Goal: Transaction & Acquisition: Download file/media

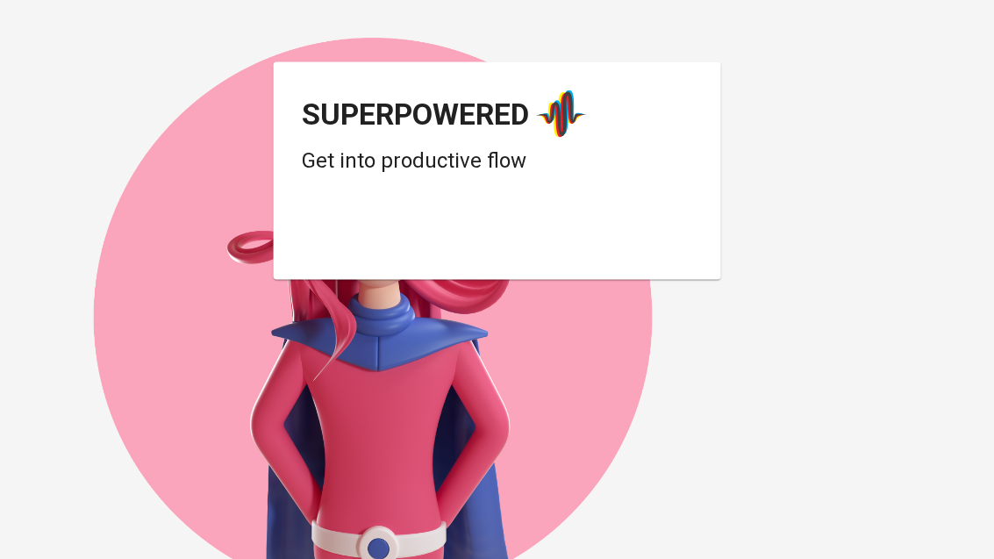
click at [538, 231] on div "Login dengan Google. Dibuka di tab baru" at bounding box center [442, 236] width 281 height 39
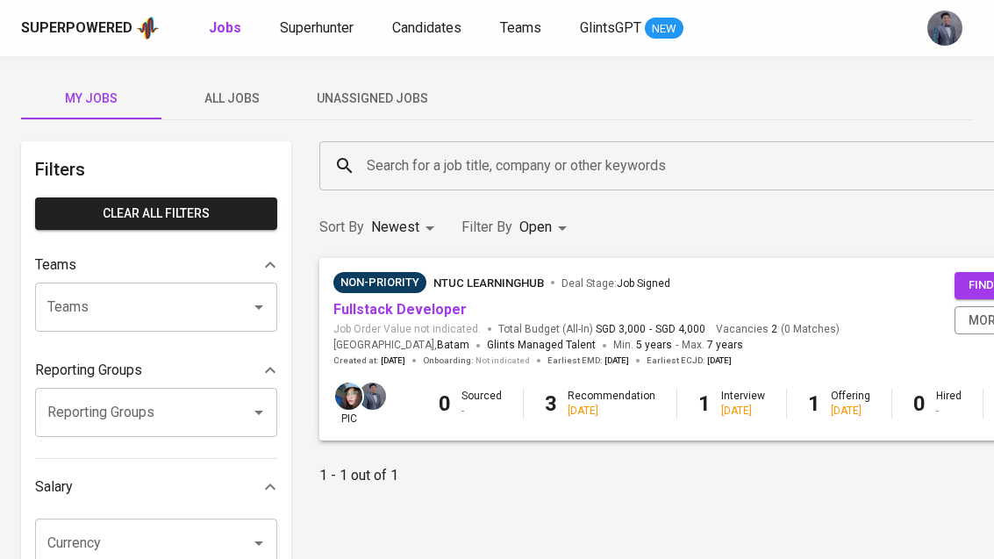
scroll to position [11, 0]
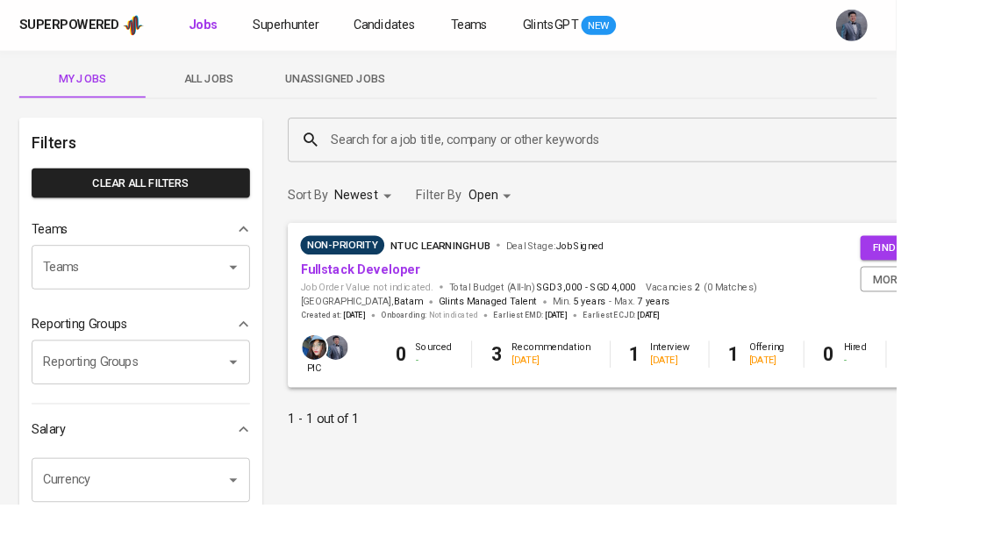
click at [395, 96] on span "Unassigned Jobs" at bounding box center [371, 88] width 119 height 22
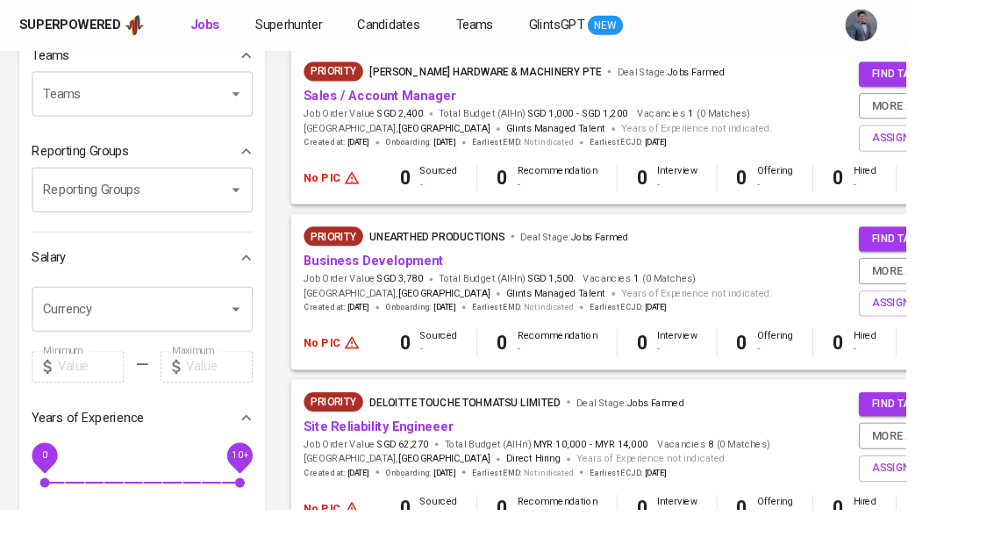
scroll to position [205, 0]
click at [973, 502] on span "assign pic" at bounding box center [1012, 512] width 110 height 20
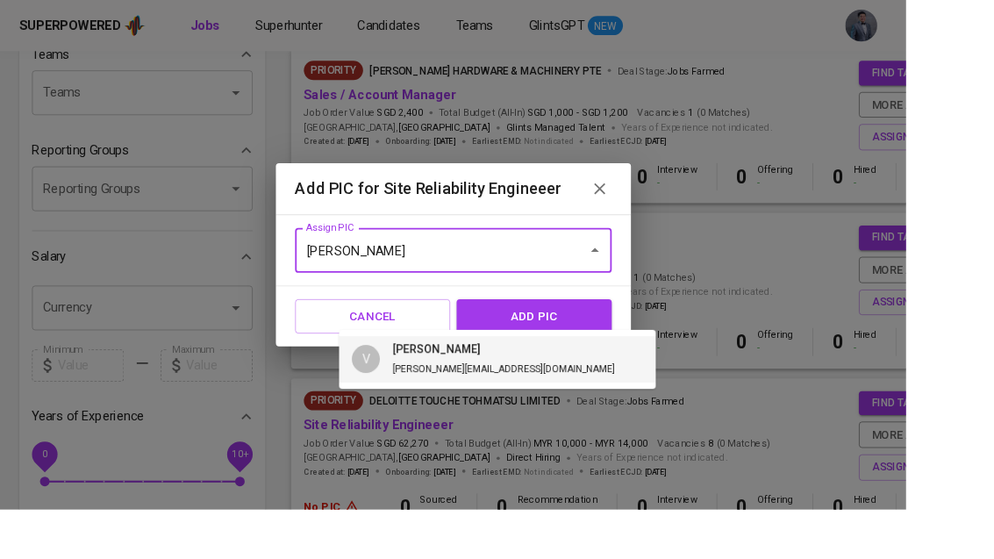
click at [651, 398] on li "V [PERSON_NAME] [PERSON_NAME][EMAIL_ADDRESS][DOMAIN_NAME]" at bounding box center [545, 393] width 347 height 51
type input "[PERSON_NAME]"
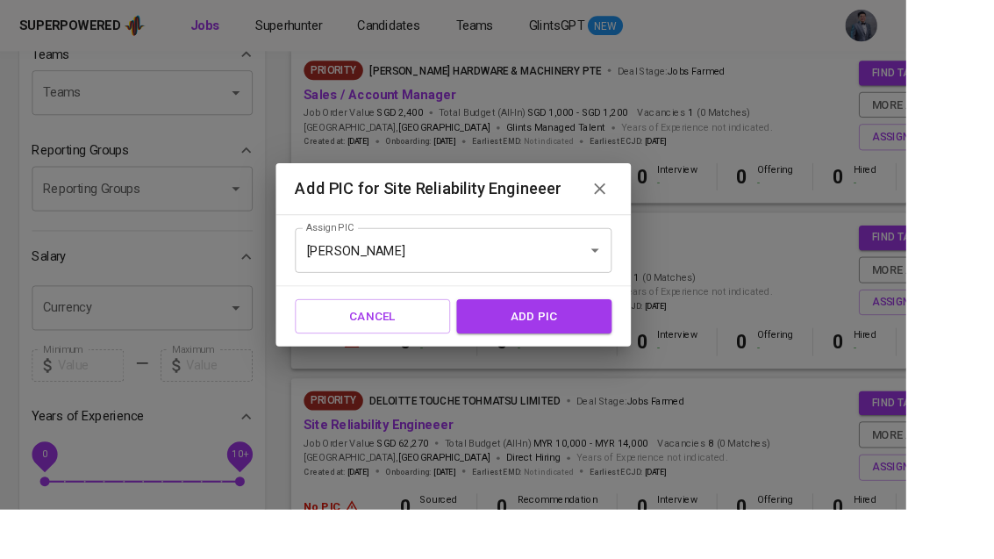
click at [652, 358] on span "add pic" at bounding box center [586, 346] width 132 height 23
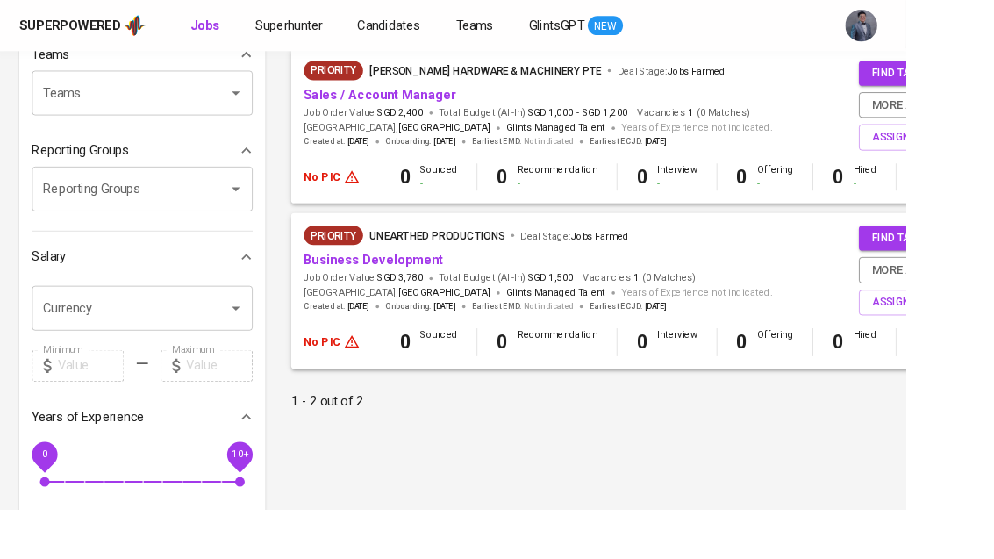
click at [989, 328] on span "assign pic" at bounding box center [1012, 332] width 110 height 20
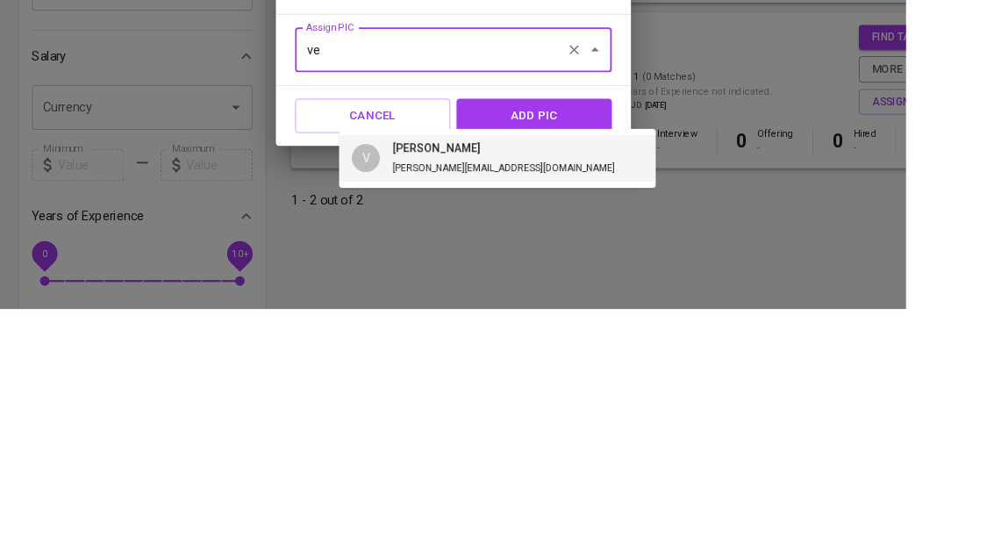
type input "v"
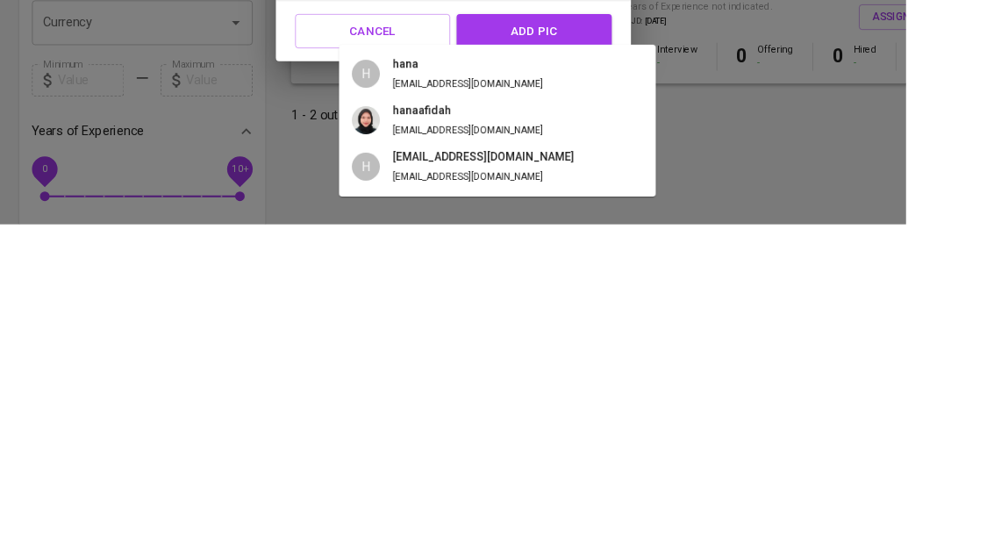
type input "h"
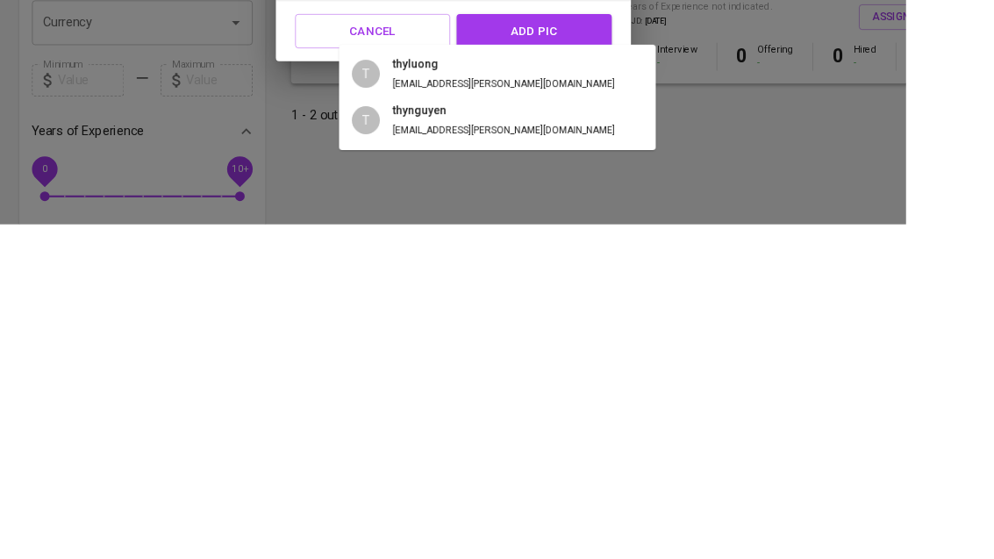
click at [438, 449] on span "[EMAIL_ADDRESS][PERSON_NAME][DOMAIN_NAME]" at bounding box center [553, 455] width 244 height 12
type input "thynguyen"
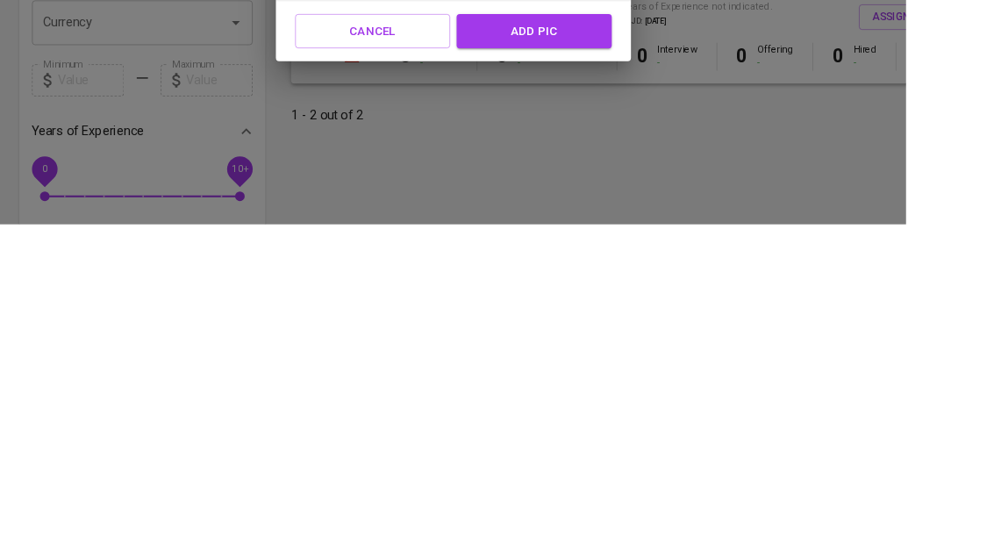
scroll to position [517, 0]
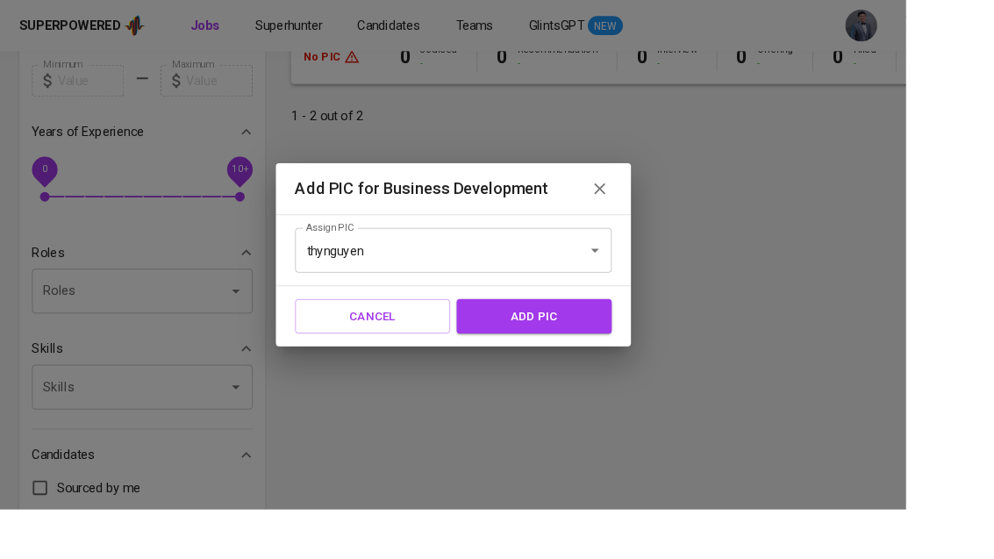
click at [652, 358] on span "add pic" at bounding box center [586, 346] width 132 height 23
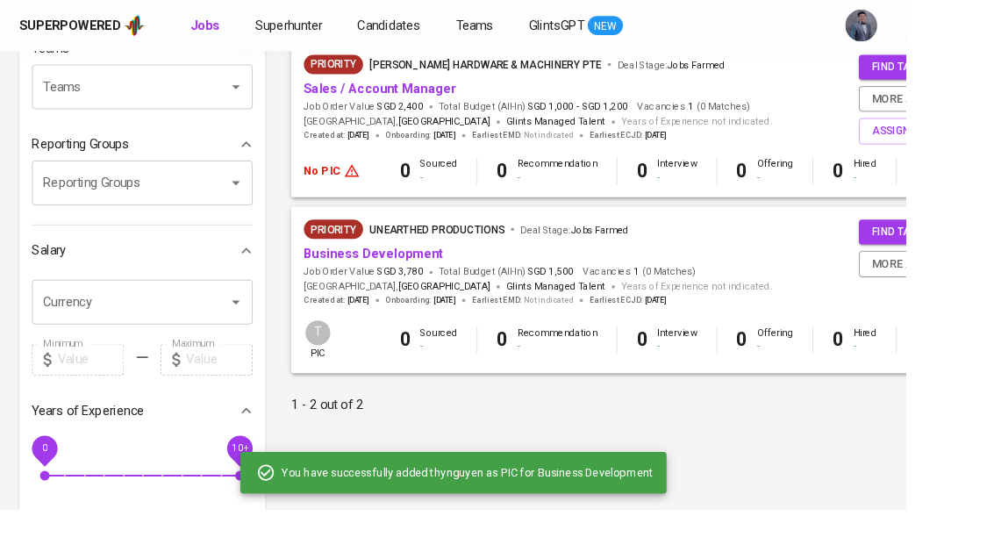
scroll to position [212, 0]
click at [993, 140] on span "assign pic" at bounding box center [1012, 143] width 110 height 20
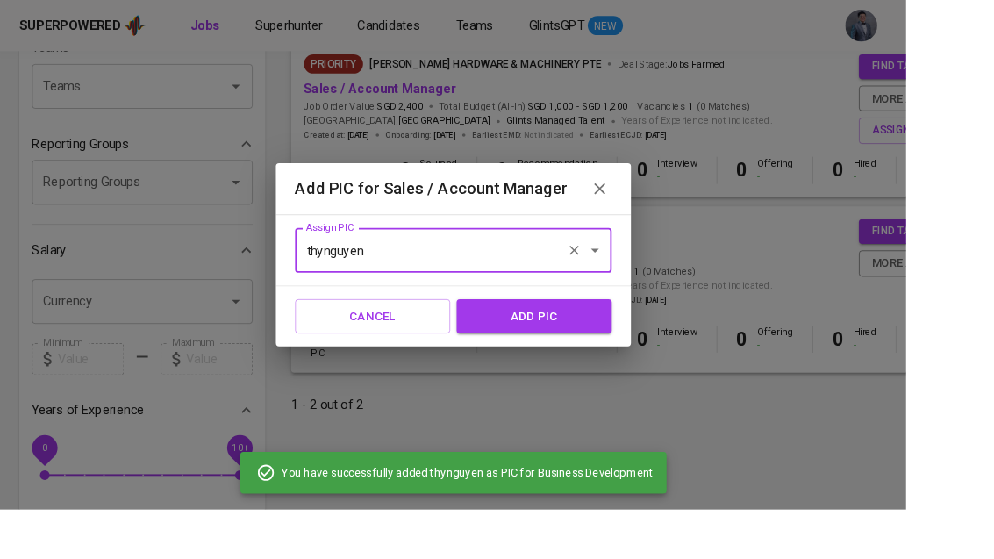
scroll to position [211, 0]
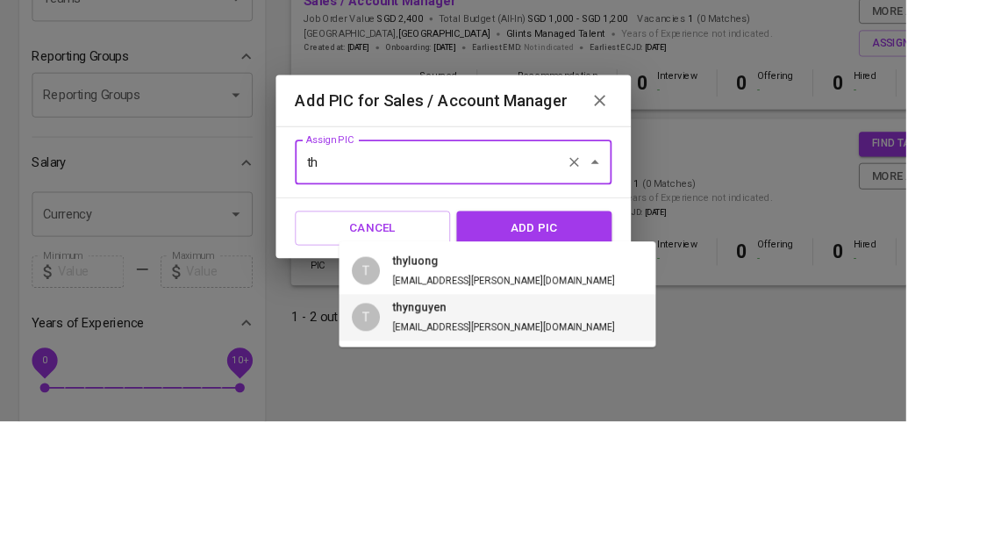
type input "t"
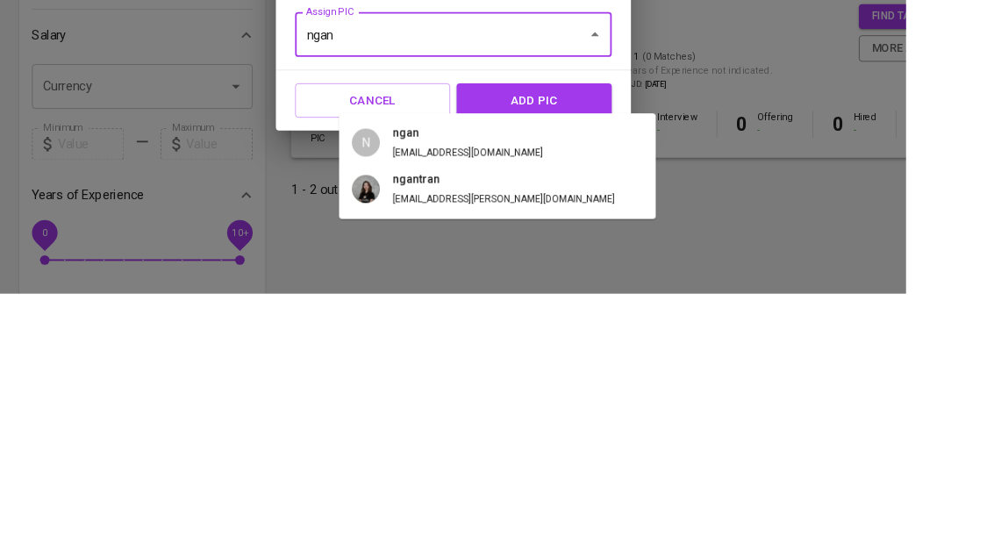
click at [398, 378] on div "N" at bounding box center [401, 393] width 31 height 31
type input "ngan"
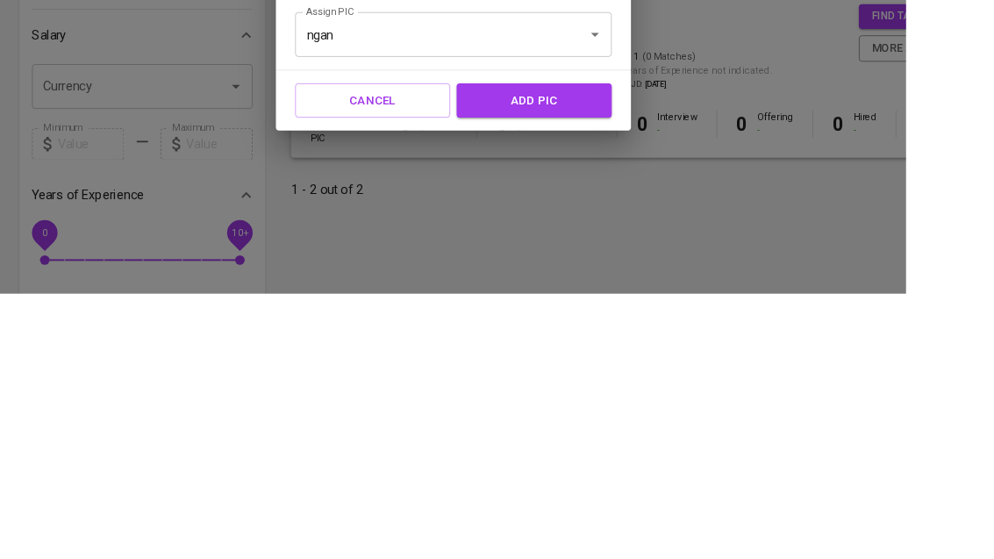
scroll to position [448, 0]
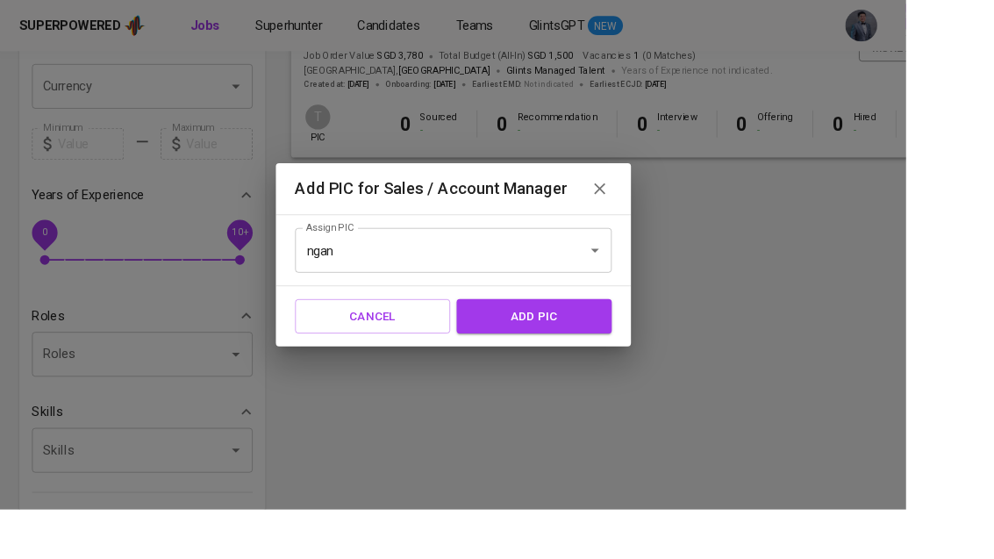
click at [663, 287] on div at bounding box center [640, 274] width 46 height 25
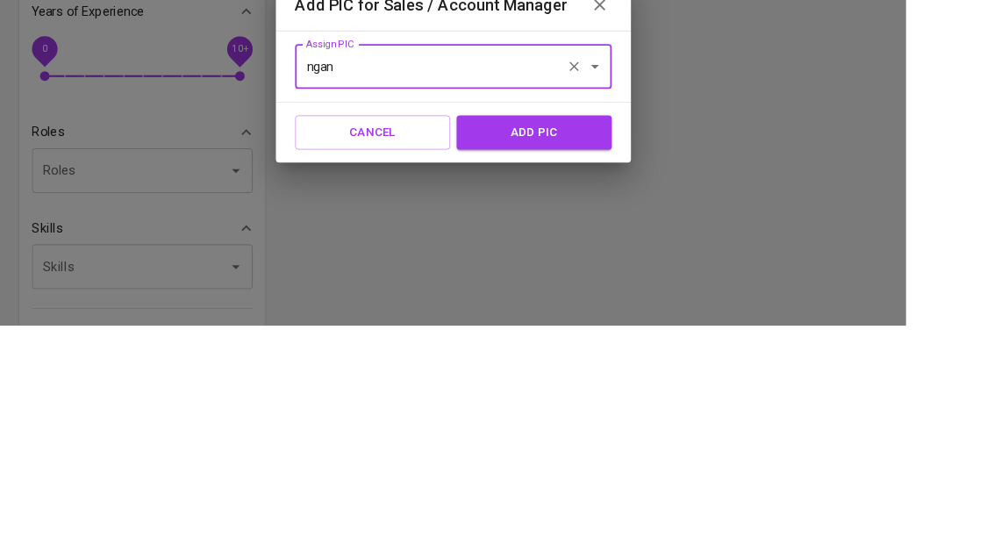
click at [609, 258] on input "ngan" at bounding box center [472, 274] width 282 height 33
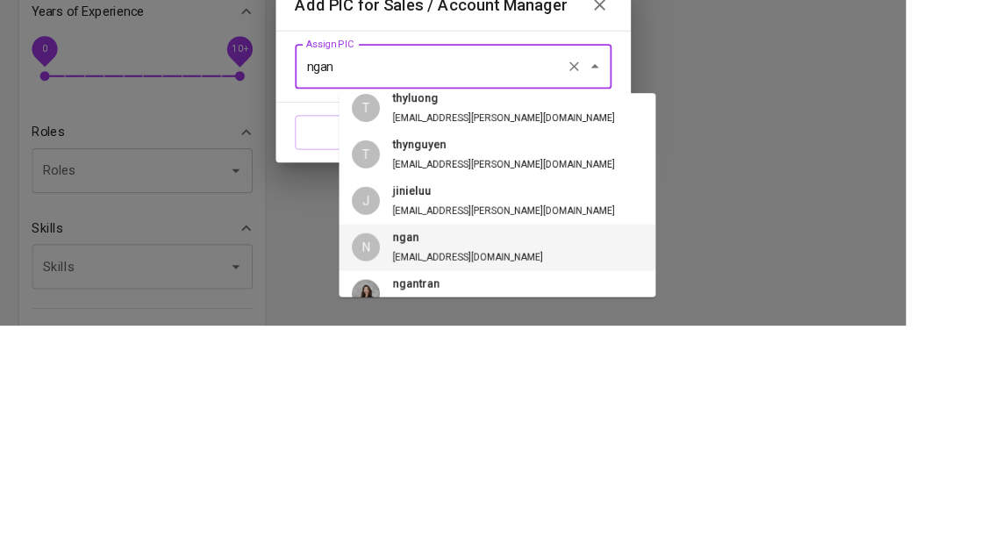
scroll to position [218, 0]
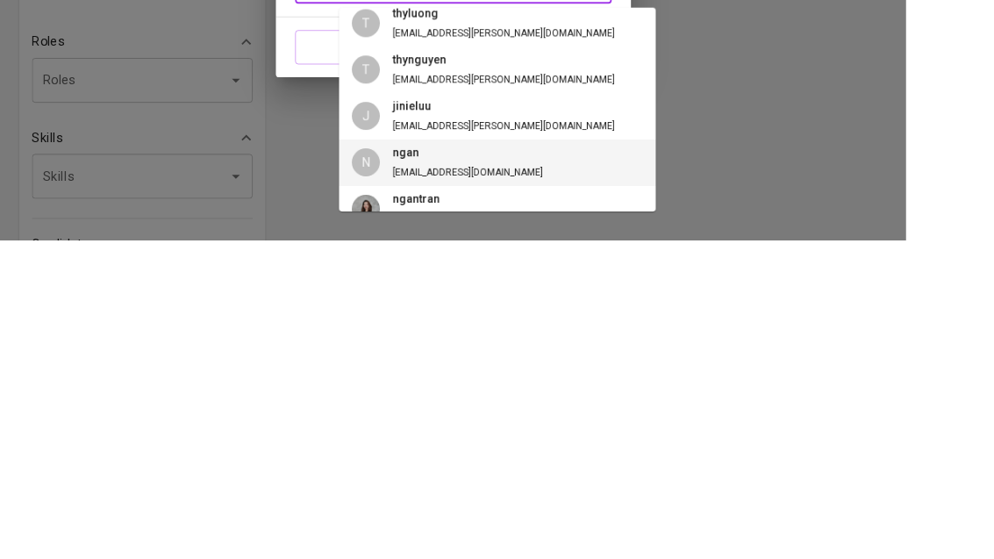
click at [559, 448] on li "N ngan [EMAIL_ADDRESS][DOMAIN_NAME]" at bounding box center [545, 473] width 347 height 51
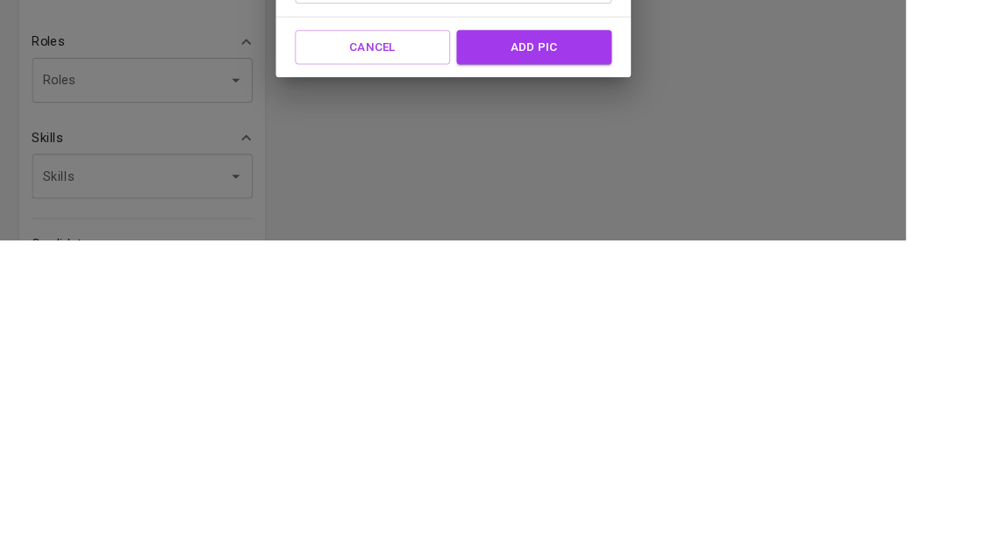
scroll to position [534, 0]
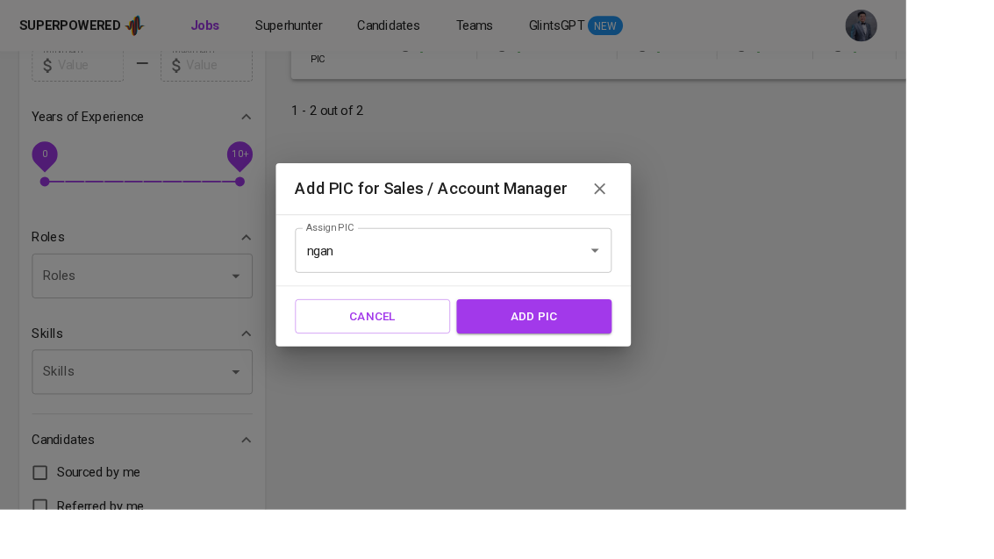
click at [560, 291] on input "ngan" at bounding box center [472, 274] width 282 height 33
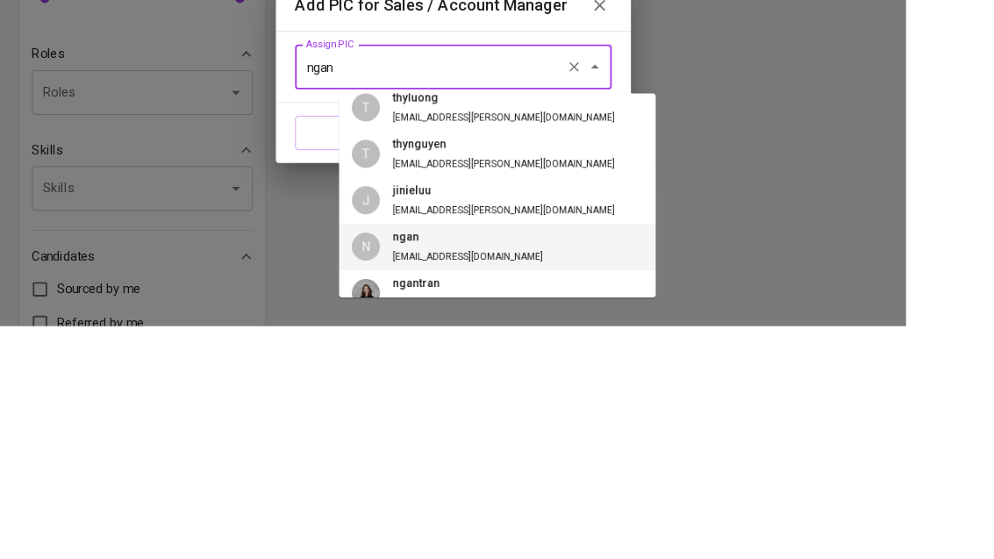
scroll to position [218, 0]
click at [880, 176] on div "Add PIC for Sales / Account Manager Assign PIC ngan Assign PIC Cancel add pic" at bounding box center [497, 279] width 994 height 559
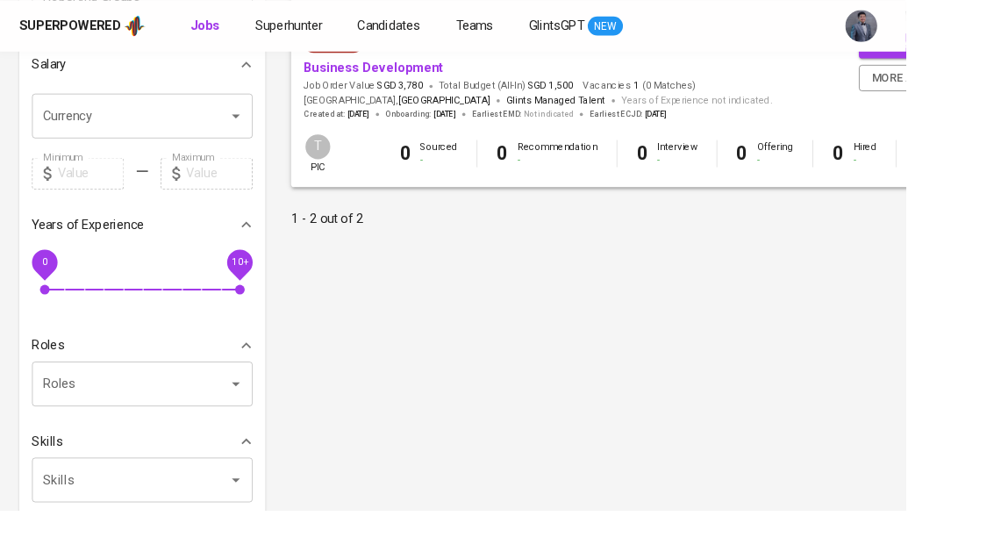
scroll to position [411, 0]
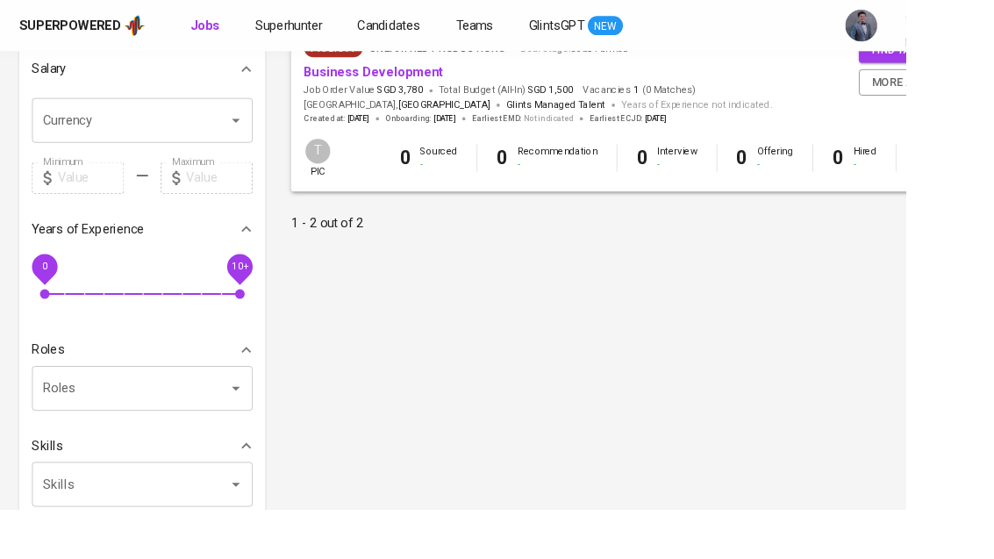
click at [993, 100] on button "more actions" at bounding box center [1010, 89] width 137 height 29
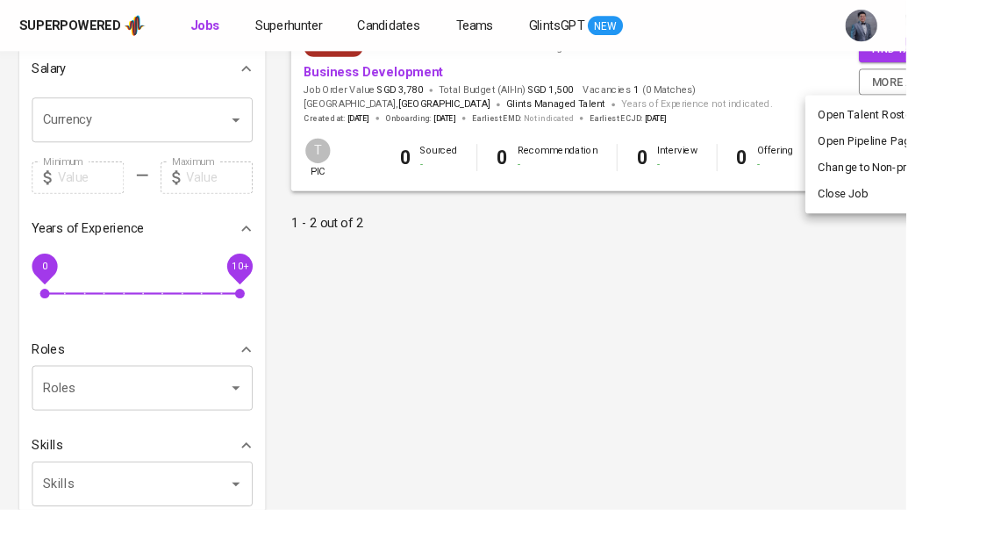
click at [738, 408] on div at bounding box center [497, 279] width 994 height 559
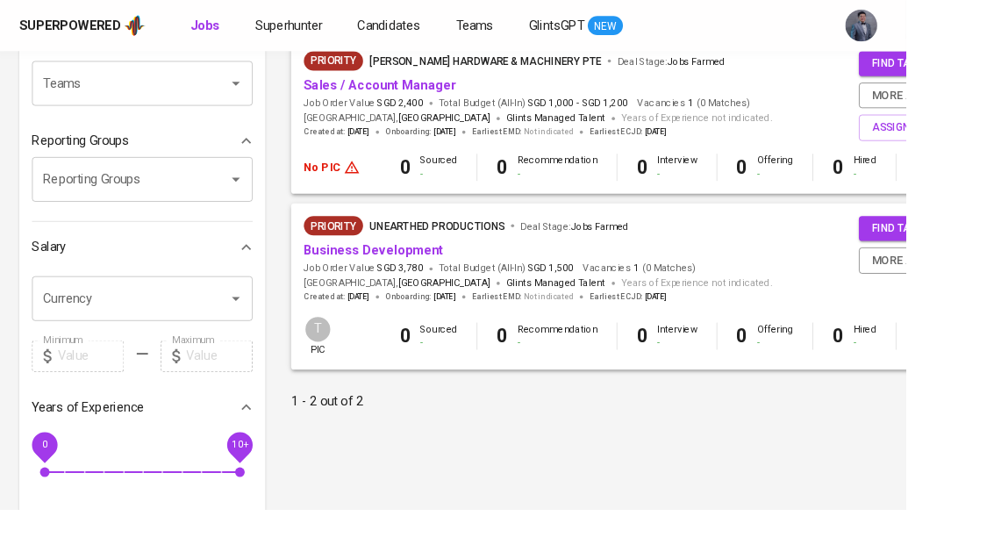
click at [992, 139] on span "assign pic" at bounding box center [1012, 140] width 110 height 20
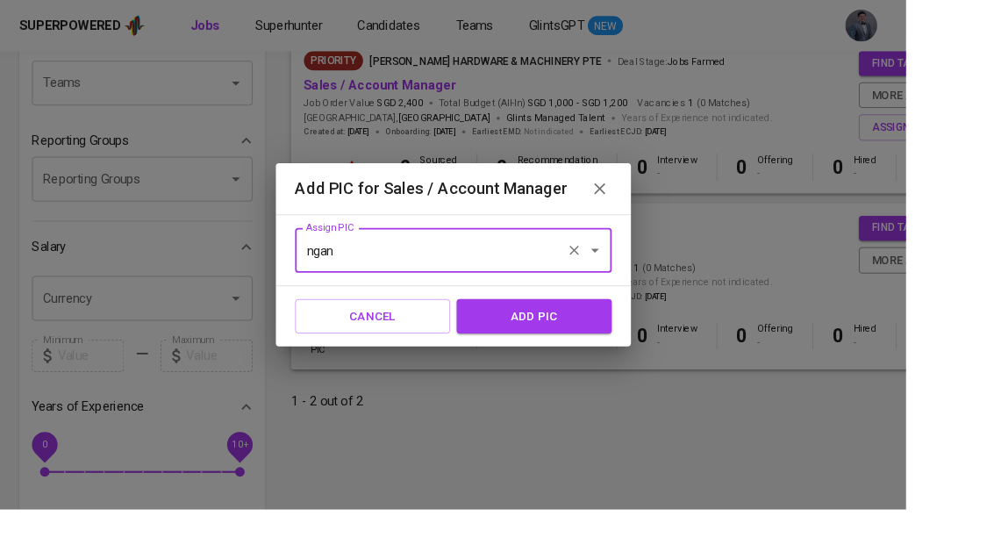
scroll to position [216, 0]
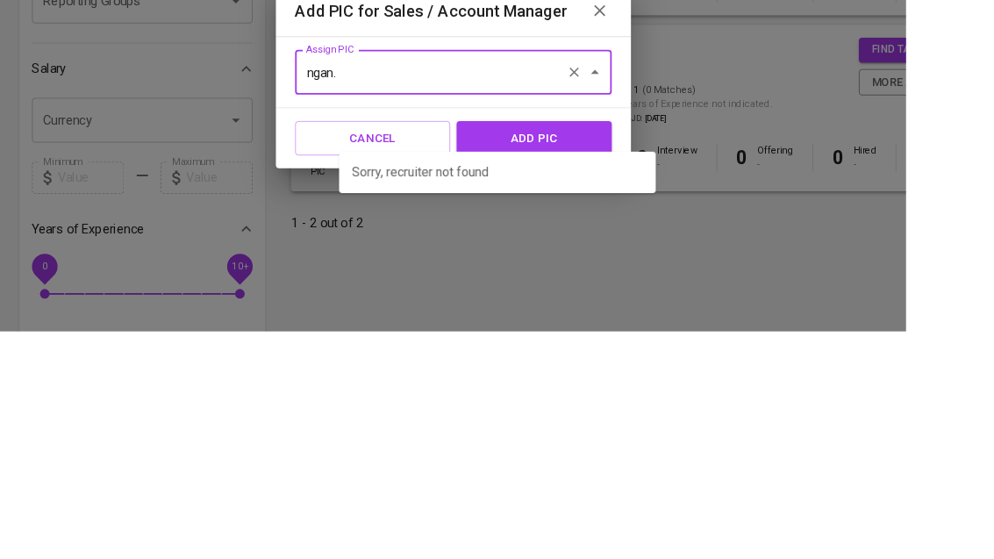
type input "ngan"
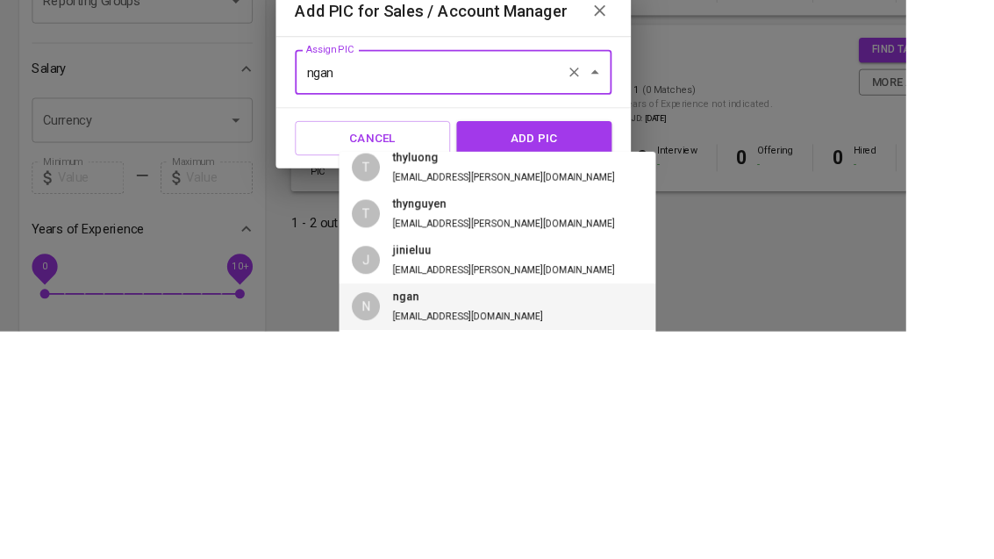
scroll to position [411, 0]
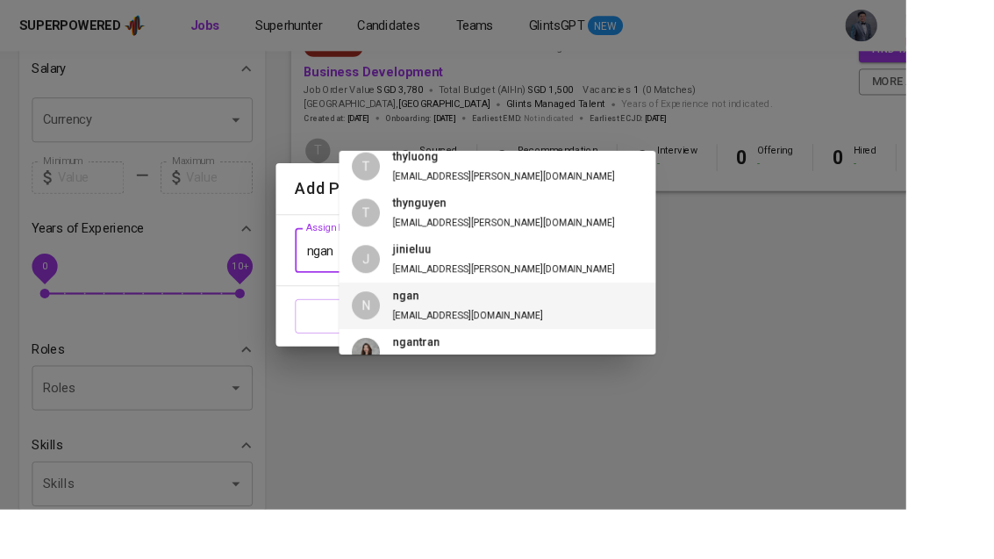
click at [427, 334] on span "ngan [EMAIL_ADDRESS][DOMAIN_NAME]" at bounding box center [513, 336] width 193 height 40
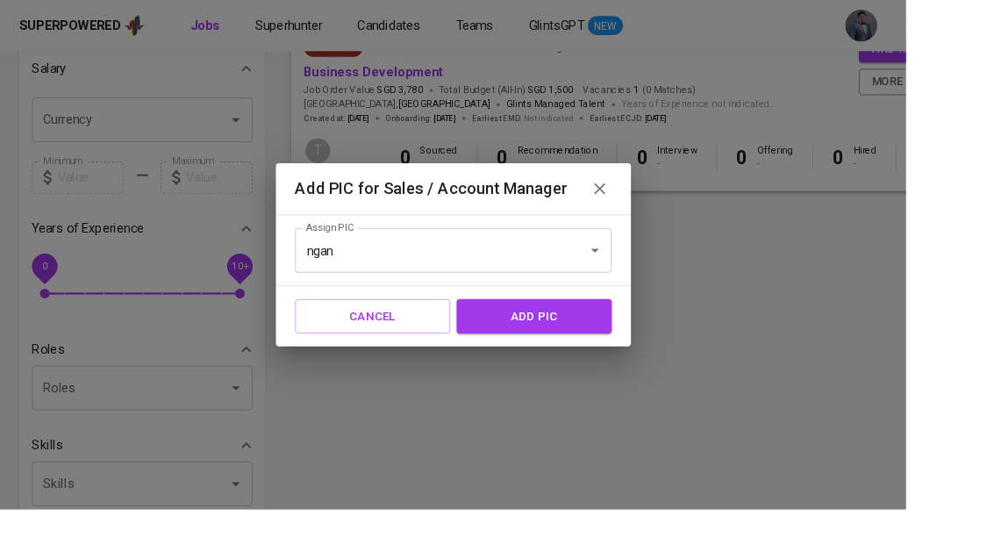
click at [598, 358] on span "add pic" at bounding box center [586, 346] width 132 height 23
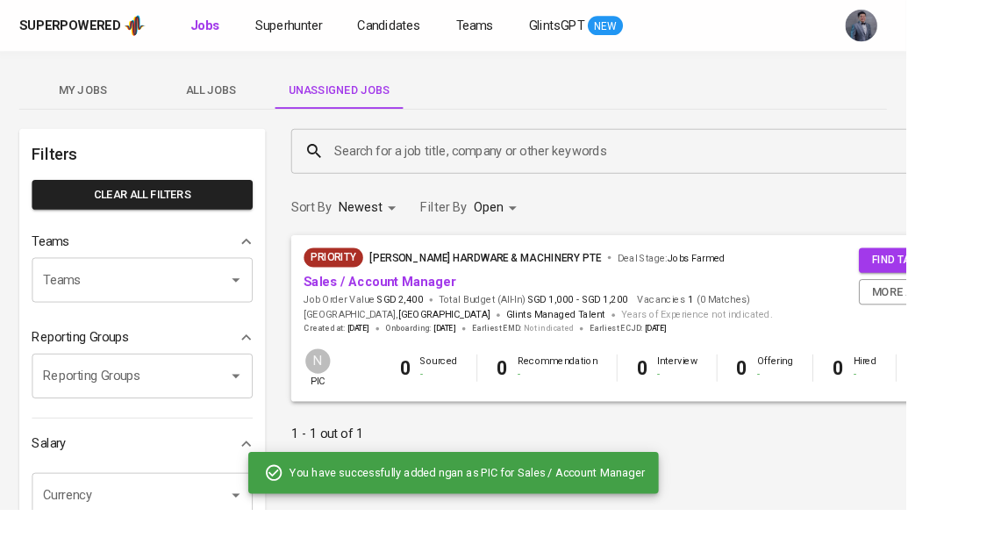
scroll to position [0, 12]
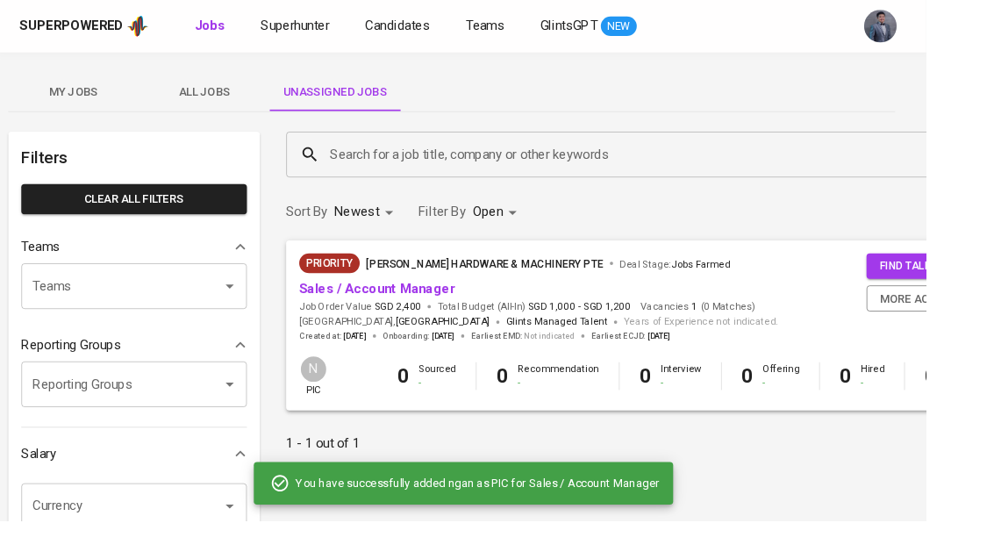
click at [303, 34] on span "Superhunter" at bounding box center [317, 27] width 74 height 17
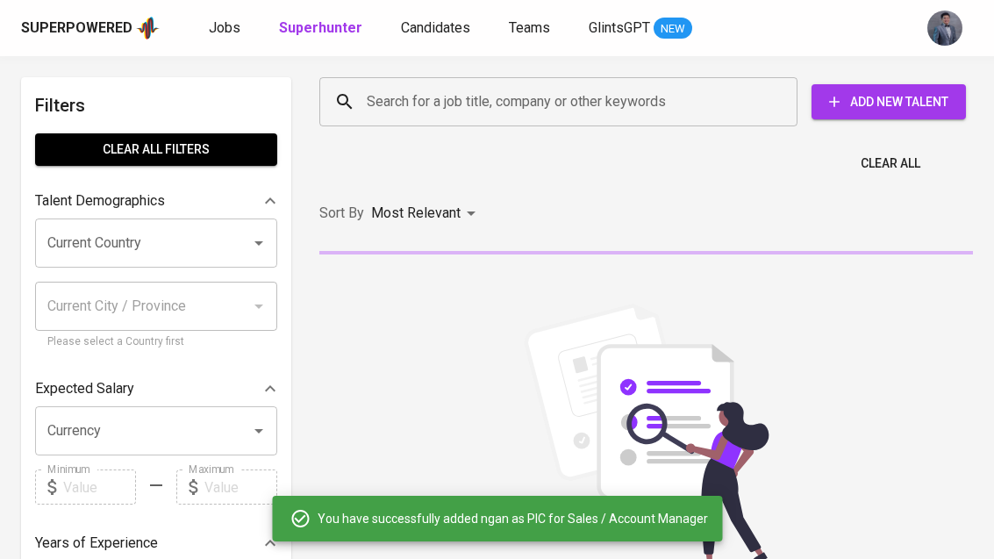
click at [588, 114] on input "Search for a job title, company or other keywords" at bounding box center [562, 101] width 401 height 33
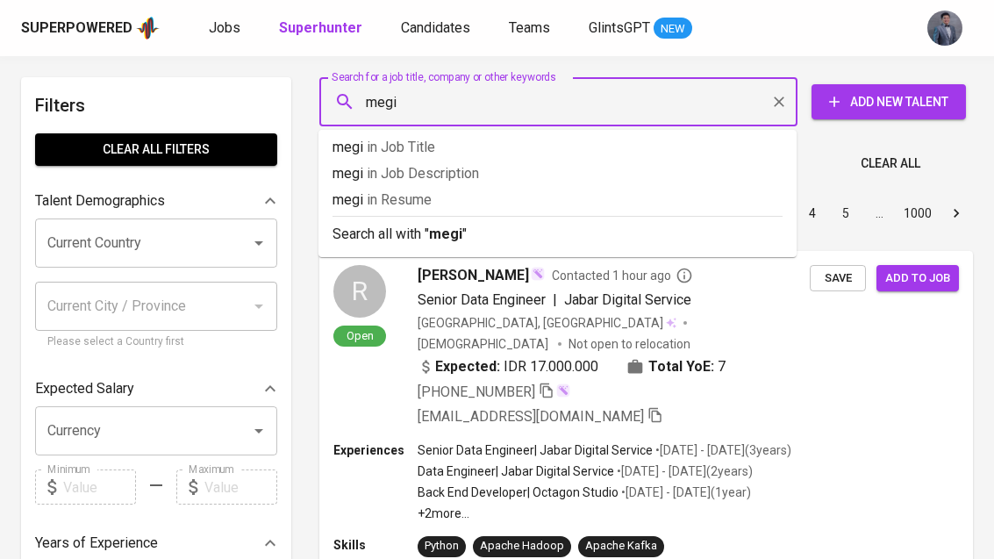
click at [603, 95] on input "megi" at bounding box center [562, 101] width 401 height 33
click at [622, 97] on input "megi" at bounding box center [562, 101] width 401 height 33
paste input "Megiawan [PERSON_NAME]"
type input "Megiawan [PERSON_NAME]"
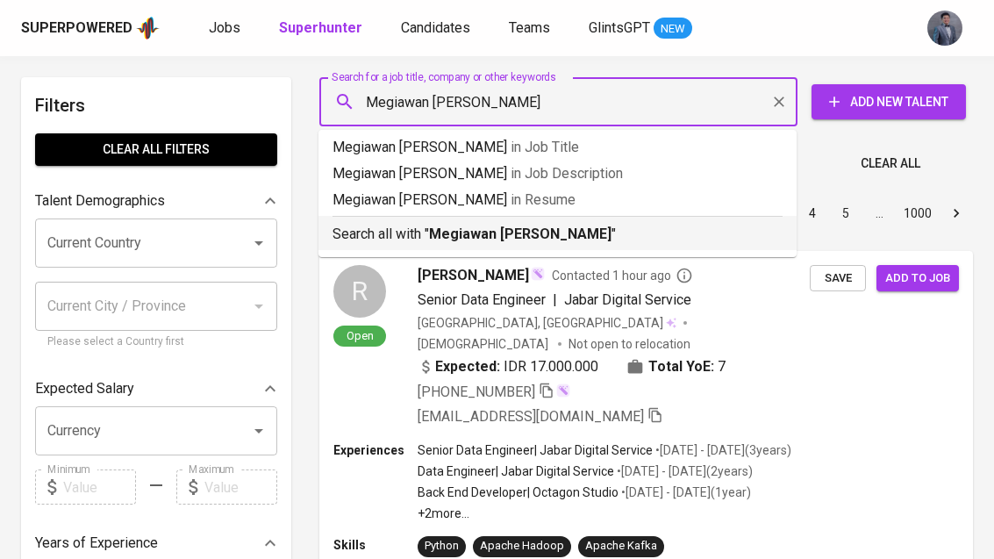
click at [650, 241] on p "Search all with " Megiawan [PERSON_NAME] "" at bounding box center [557, 234] width 450 height 21
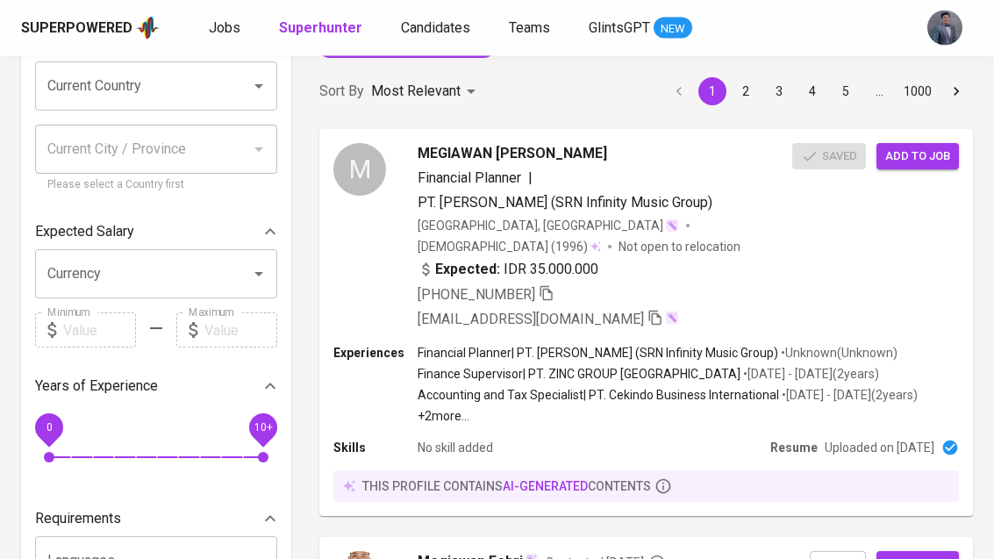
scroll to position [156, 0]
click at [724, 239] on p "Not open to relocation" at bounding box center [679, 248] width 122 height 18
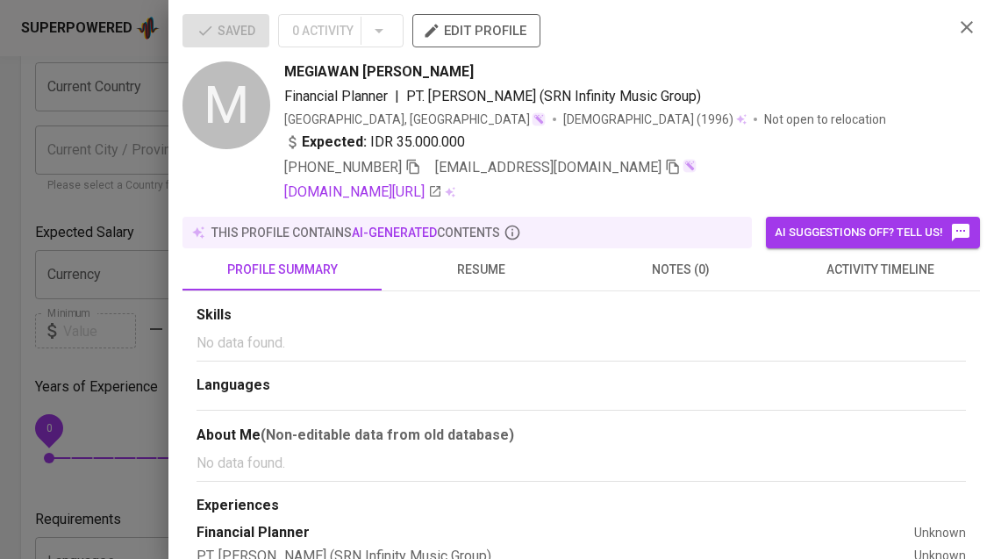
scroll to position [615, 0]
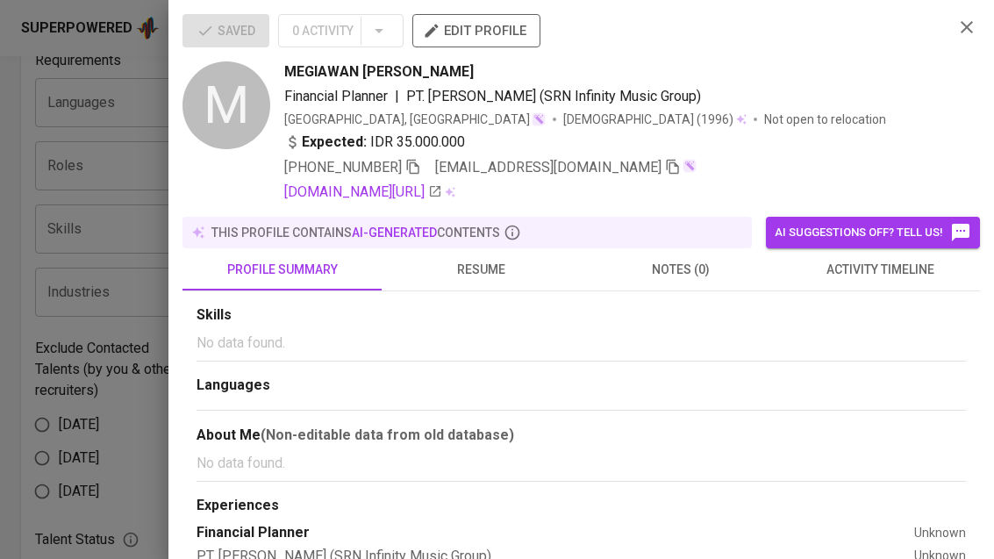
click at [504, 288] on button "resume" at bounding box center [480, 269] width 199 height 42
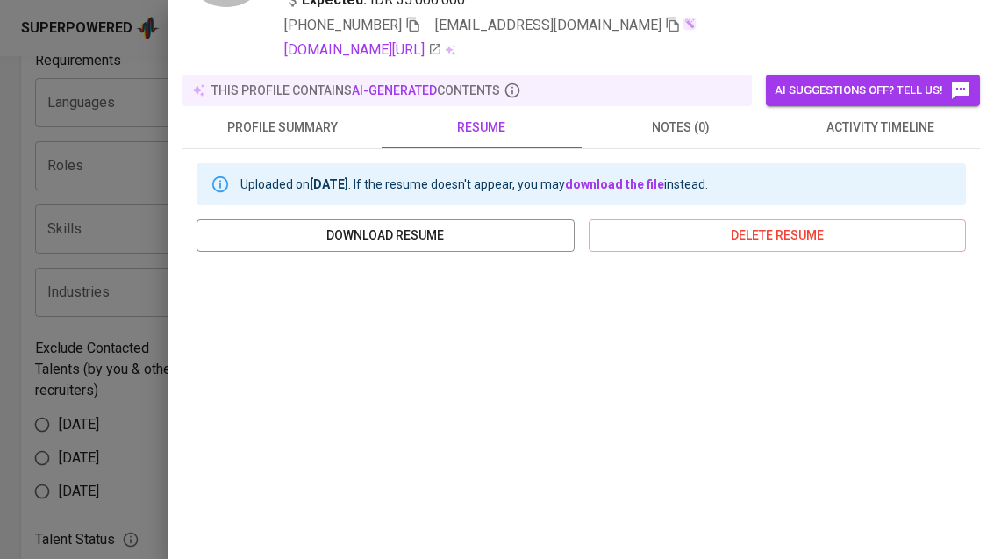
scroll to position [0, 0]
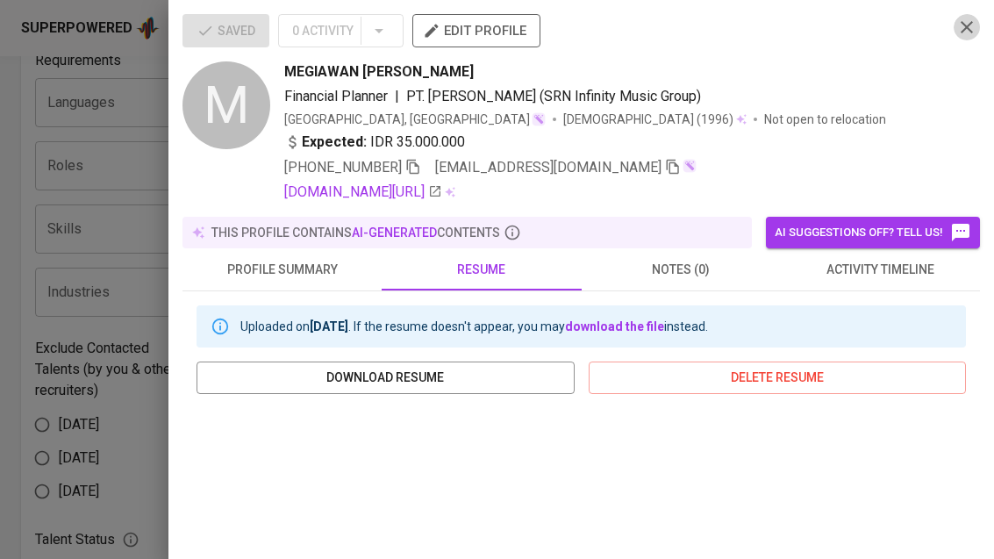
click at [978, 23] on button "button" at bounding box center [966, 27] width 26 height 26
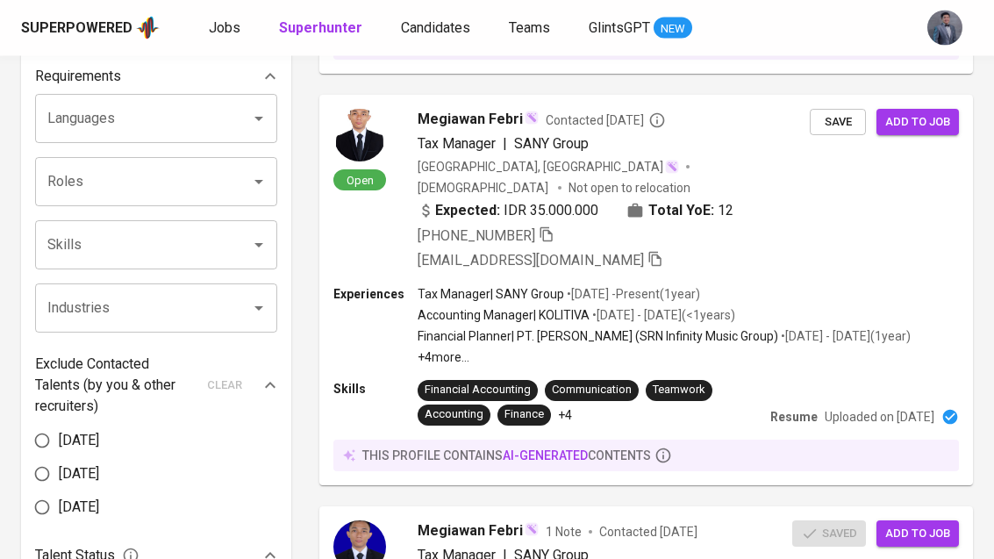
scroll to position [584, 0]
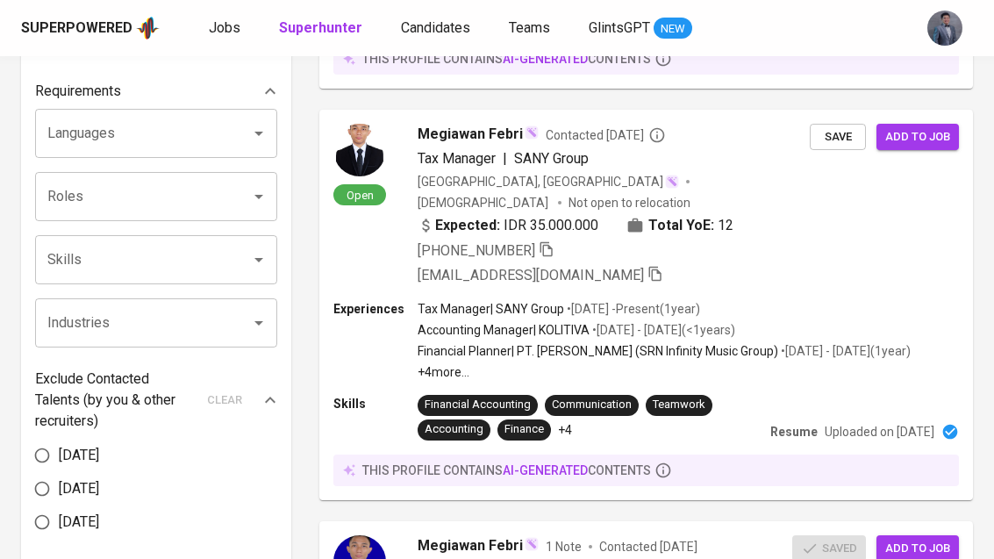
click at [755, 196] on div "Open Megiawan Febri Contacted [DATE] Tax Manager | SANY Group [GEOGRAPHIC_DATA]…" at bounding box center [645, 205] width 653 height 190
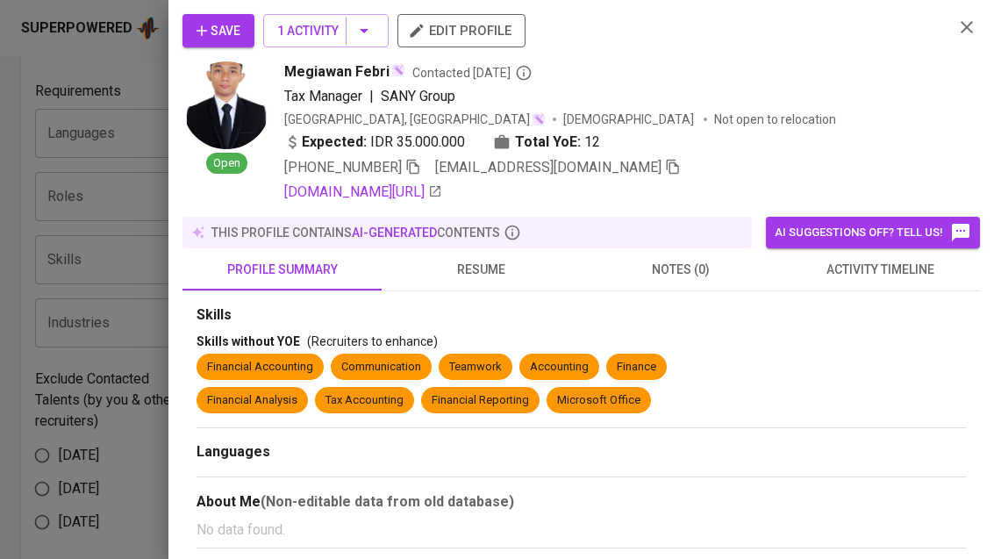
click at [489, 271] on span "resume" at bounding box center [481, 270] width 178 height 22
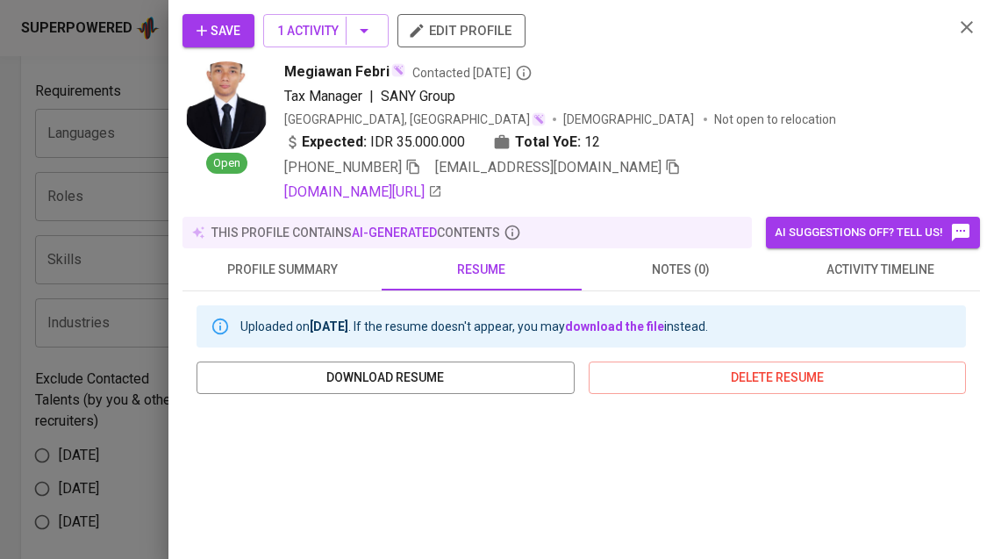
click at [781, 337] on div "Uploaded on [DATE] . If the resume doesn't appear, you may download the file in…" at bounding box center [580, 326] width 769 height 42
click at [955, 32] on button "button" at bounding box center [966, 27] width 26 height 26
click at [951, 28] on div "Save 1 Activity edit profile Open Megiawan Febri Contacted [DATE] Tax Manager |…" at bounding box center [580, 108] width 797 height 189
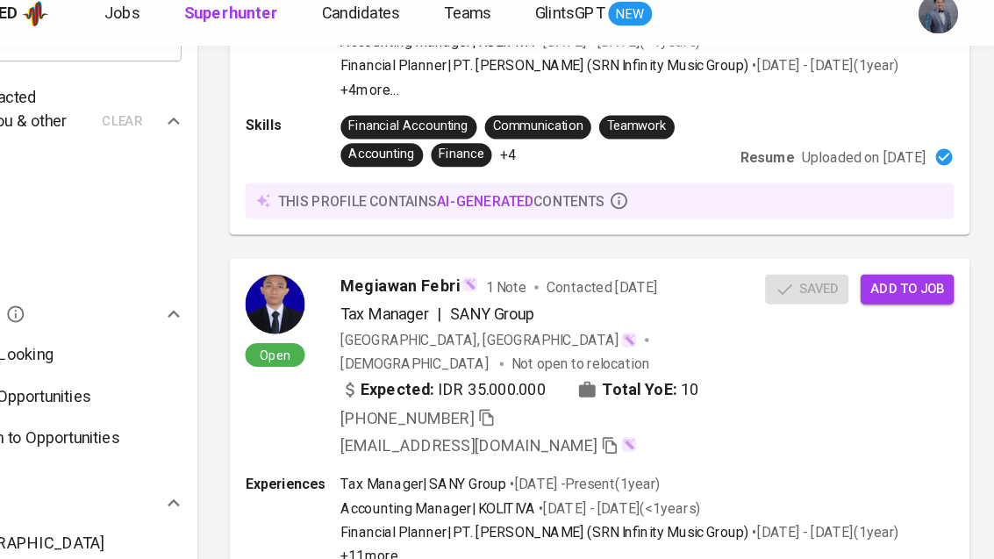
scroll to position [862, 0]
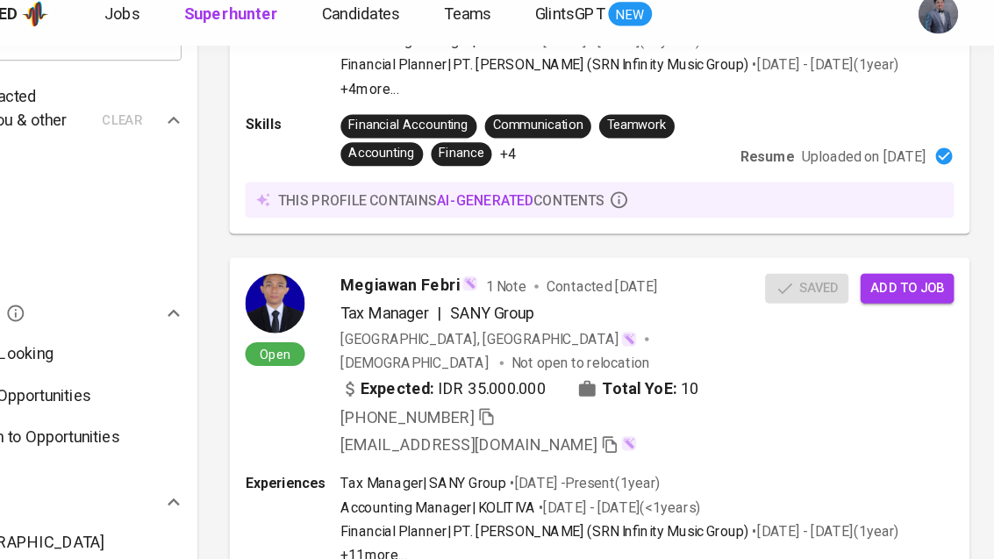
click at [726, 454] on div "Accounting Manager | KOLITIVA • [DATE] - [DATE] ( <1 years )" at bounding box center [663, 463] width 493 height 18
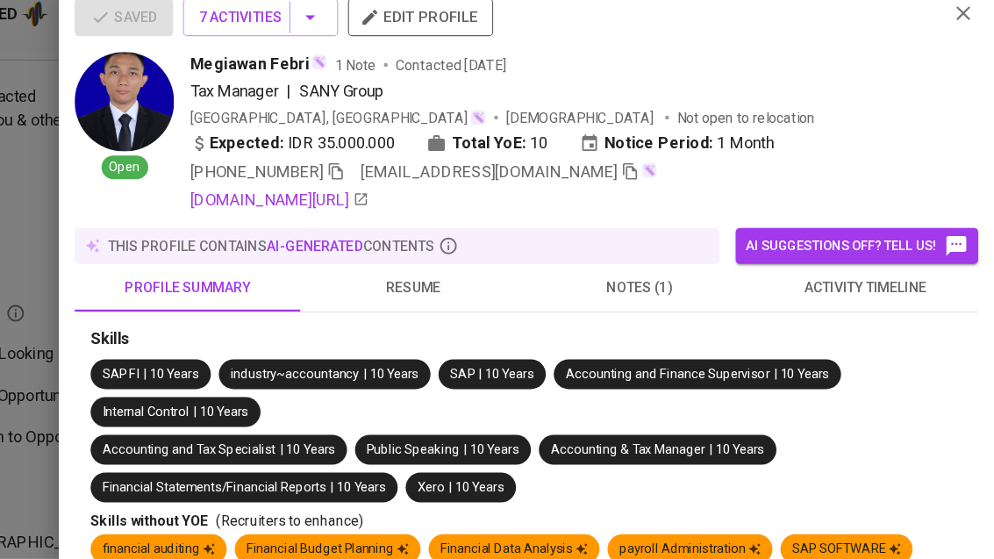
click at [381, 271] on button "resume" at bounding box center [480, 269] width 199 height 42
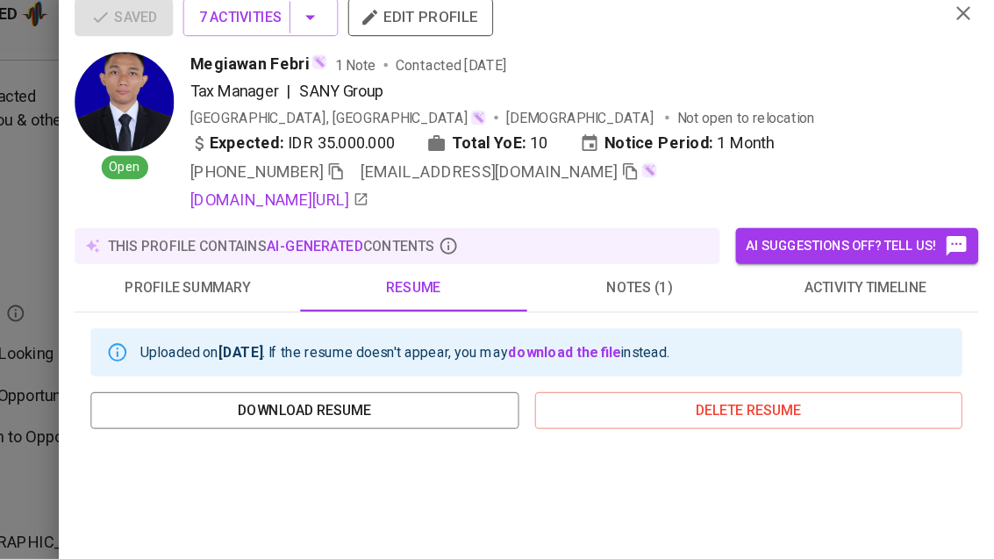
click at [385, 267] on button "resume" at bounding box center [480, 269] width 199 height 42
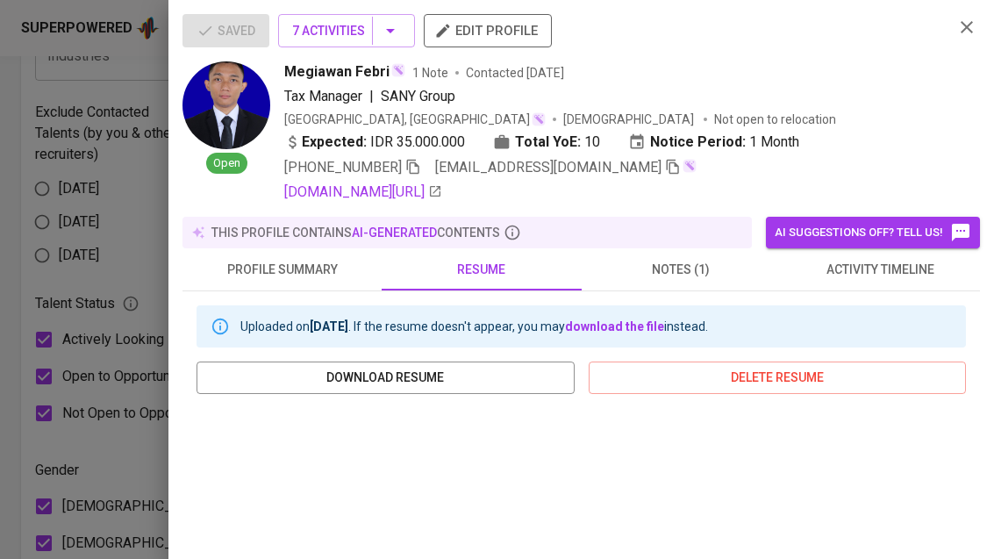
scroll to position [298, 0]
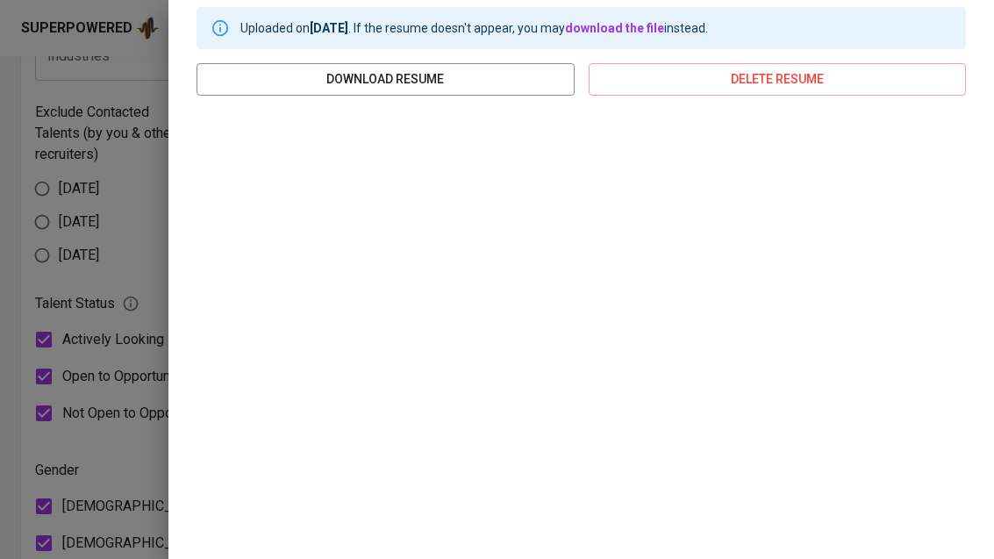
click at [533, 90] on button "download resume" at bounding box center [385, 79] width 378 height 32
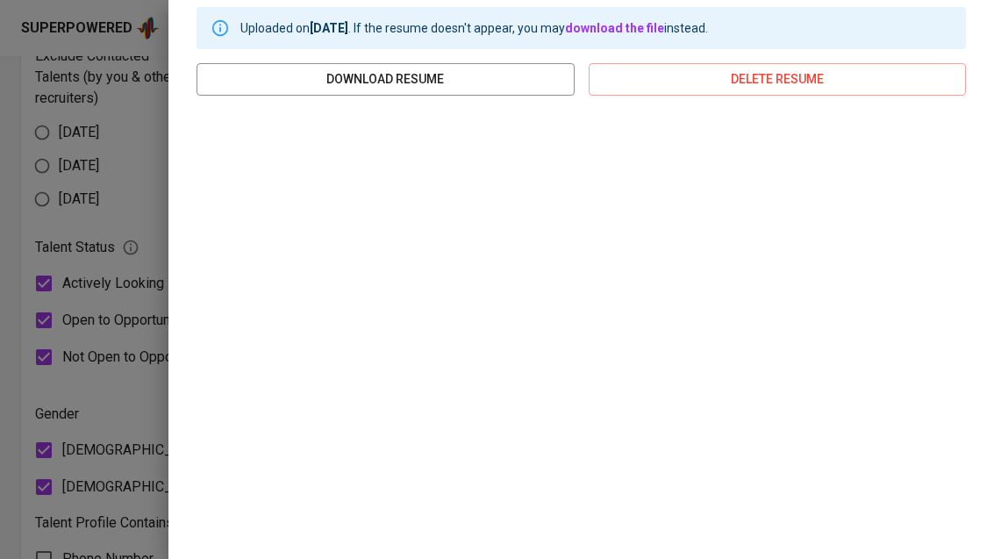
scroll to position [-8, 0]
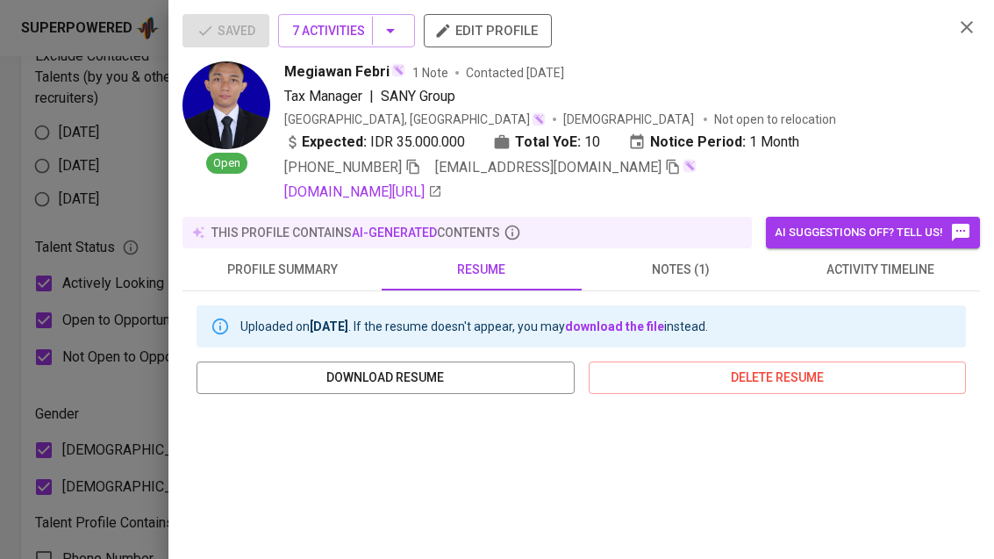
click at [968, 27] on icon "button" at bounding box center [966, 27] width 21 height 21
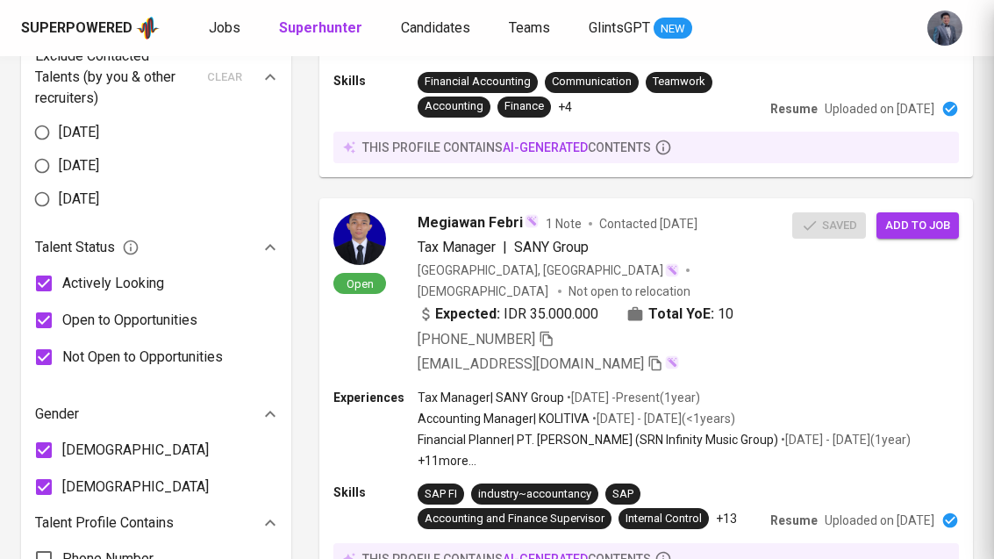
scroll to position [0, 0]
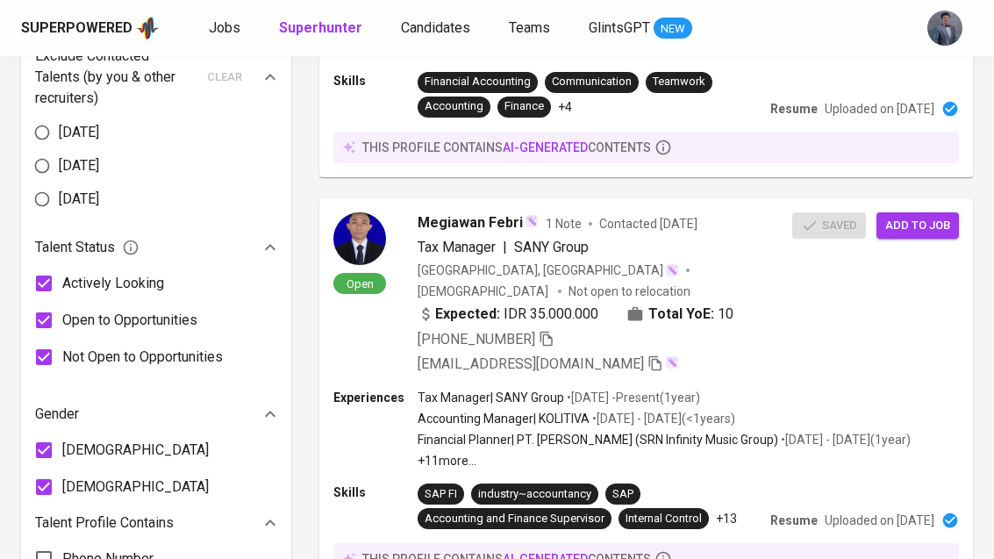
click at [951, 32] on img "button" at bounding box center [944, 28] width 35 height 35
